Goal: Find specific page/section: Find specific page/section

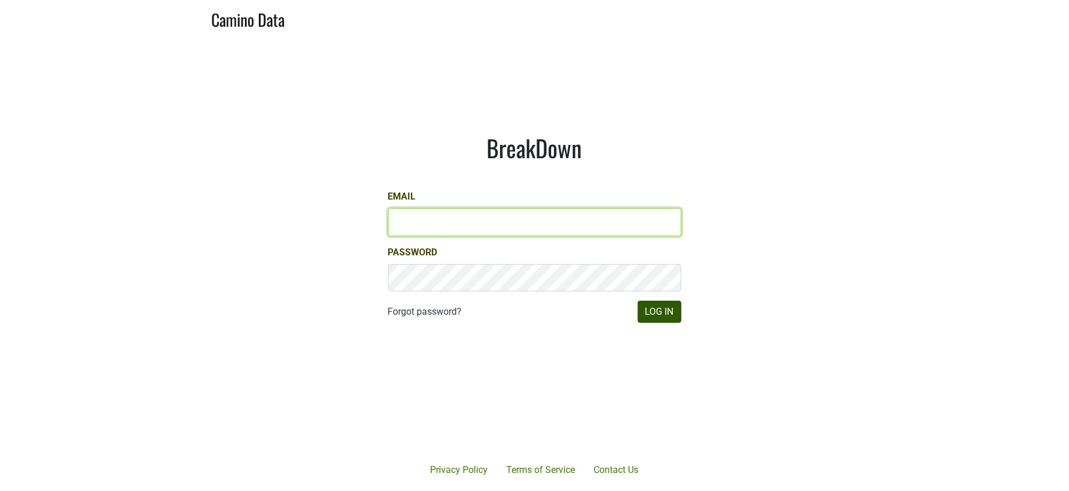
type input "[PERSON_NAME][EMAIL_ADDRESS][DOMAIN_NAME]"
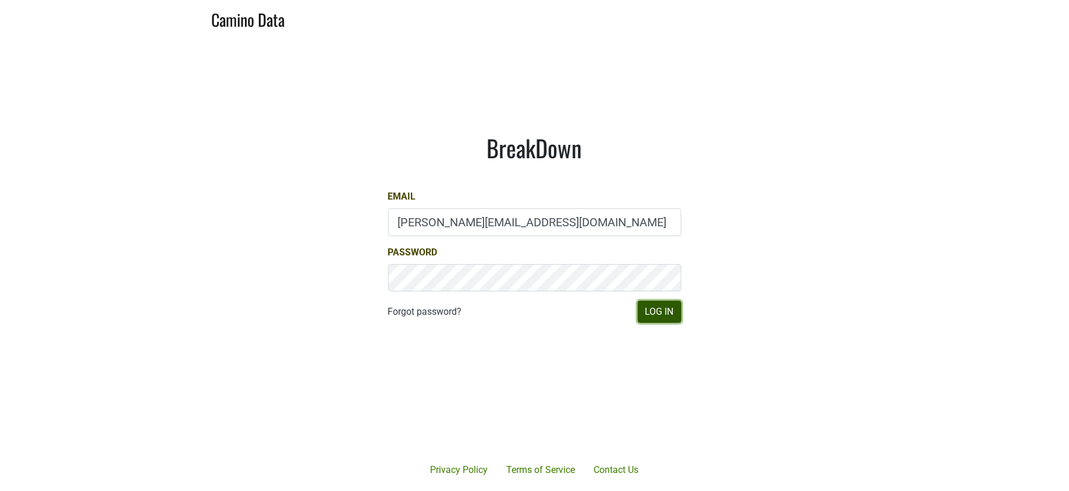
click at [667, 309] on button "Log In" at bounding box center [660, 312] width 44 height 22
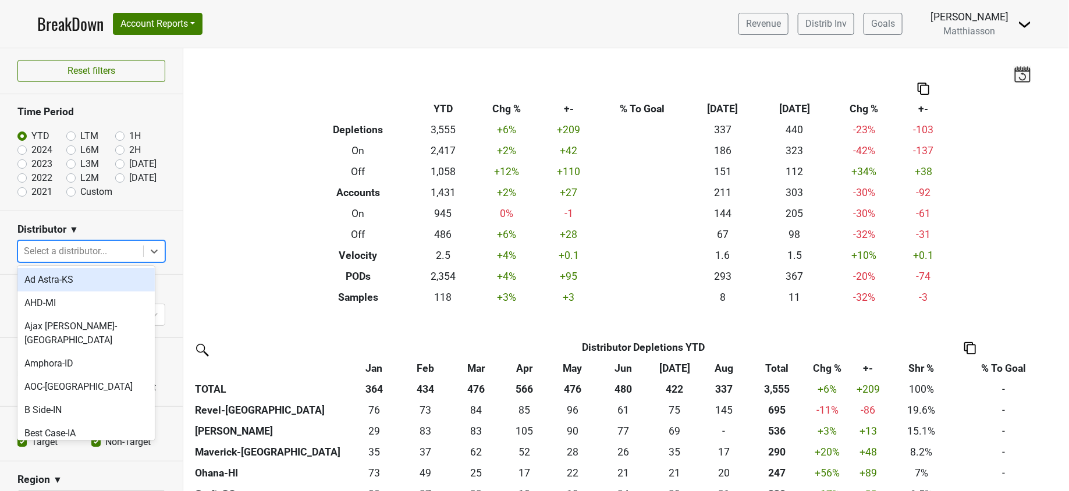
click at [95, 249] on div at bounding box center [80, 251] width 113 height 16
click at [265, 254] on div "Filters Breakdown Type YTD Chg % +- % To Goal Aug ‘[DATE] Chg % +- Depletions 3…" at bounding box center [625, 269] width 885 height 443
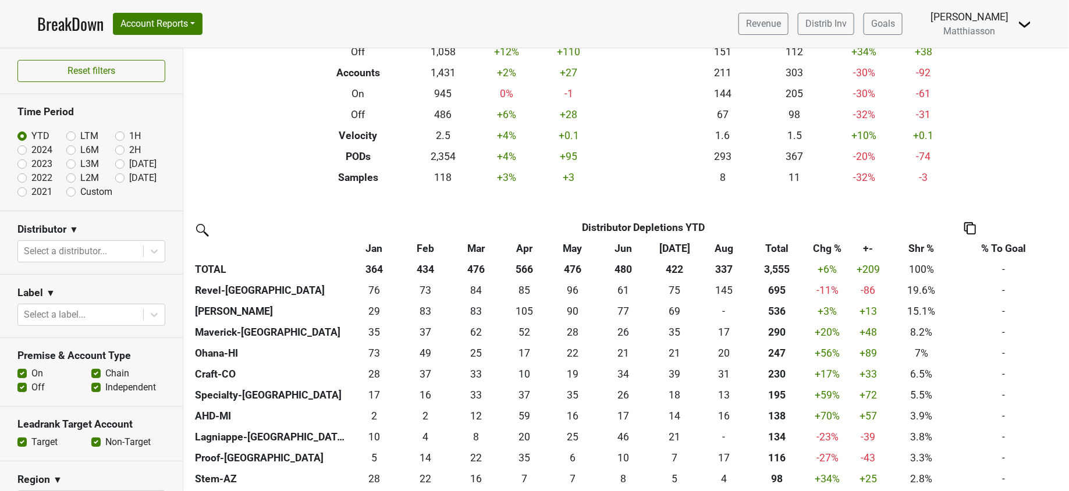
scroll to position [143, 0]
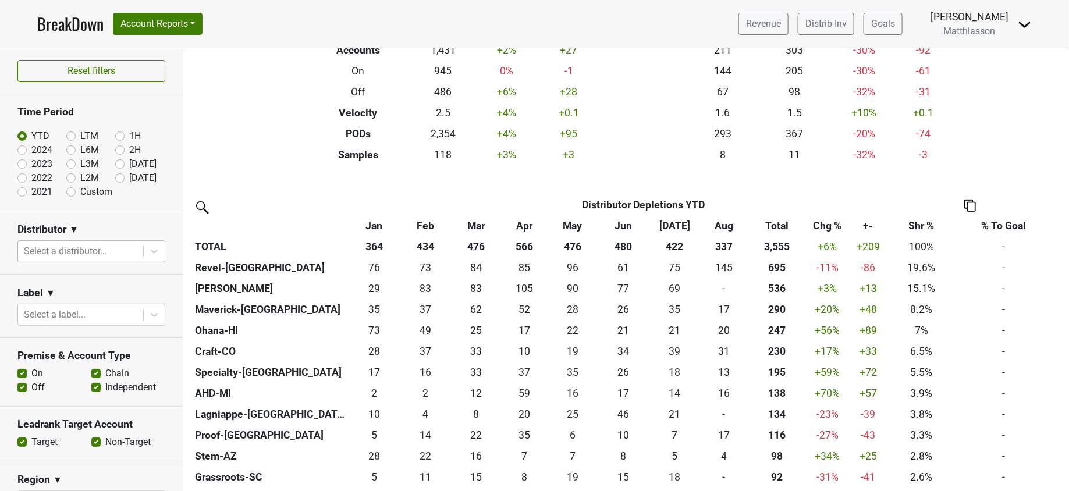
click at [117, 251] on div at bounding box center [80, 251] width 113 height 16
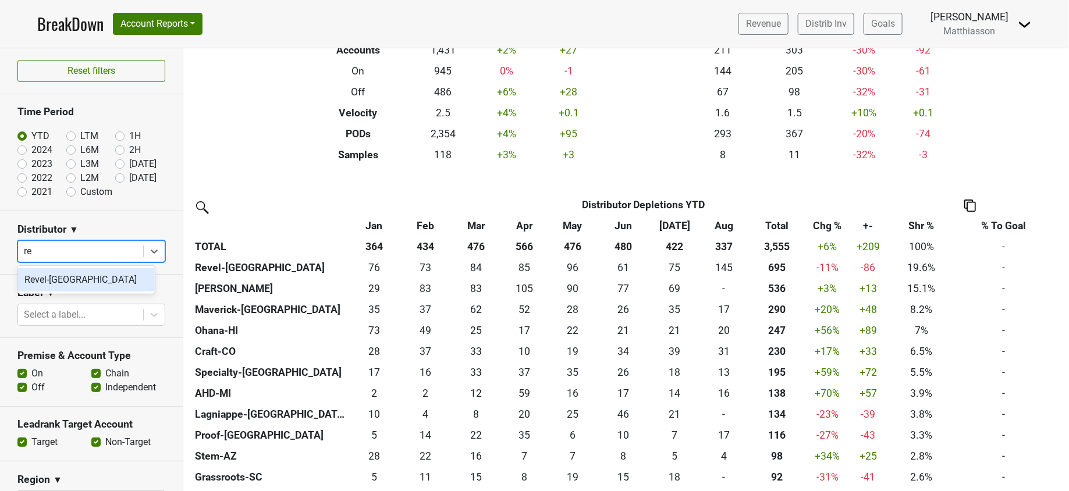
type input "rev"
click at [91, 272] on div "Revel-[GEOGRAPHIC_DATA]" at bounding box center [85, 279] width 137 height 23
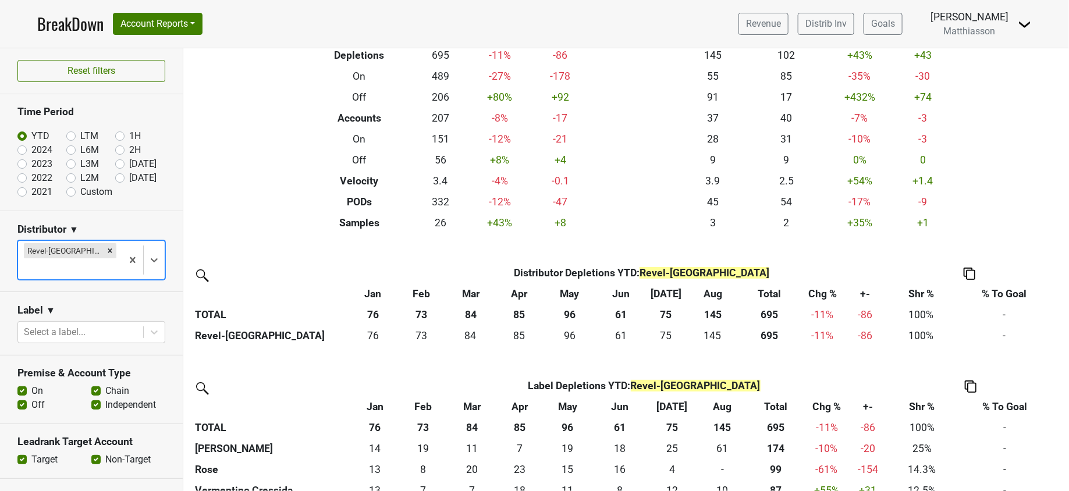
scroll to position [67, 0]
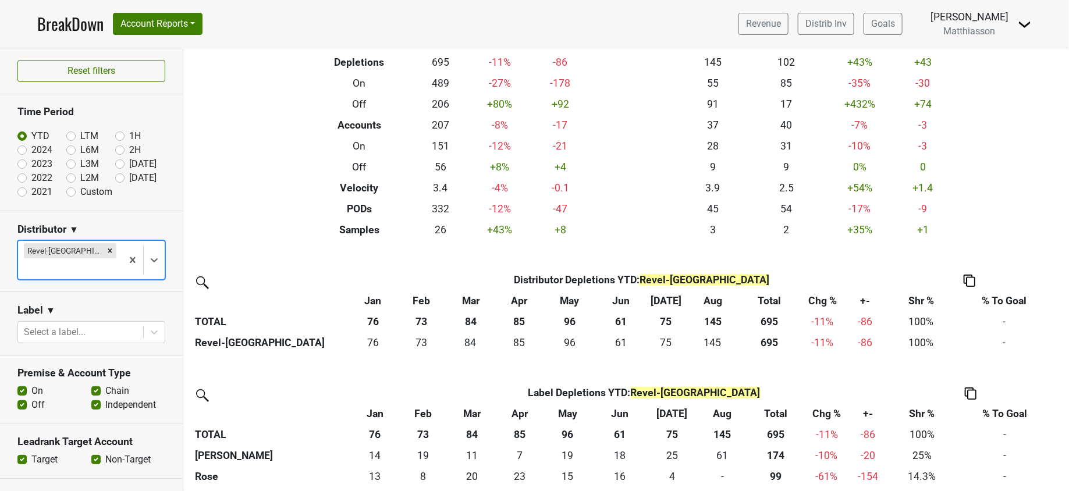
click at [129, 163] on label "[DATE]" at bounding box center [142, 164] width 27 height 14
click at [115, 163] on input "[DATE]" at bounding box center [138, 163] width 47 height 12
radio input "true"
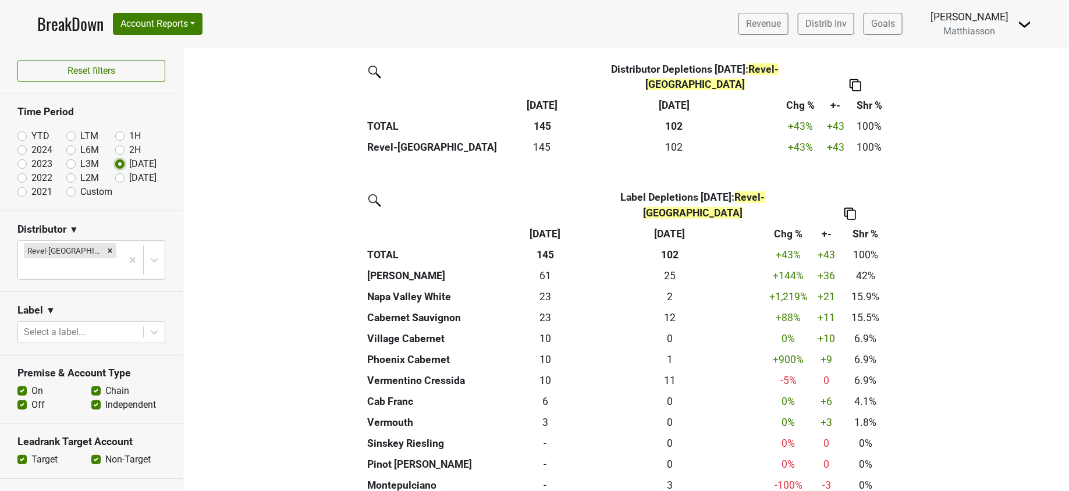
scroll to position [280, 0]
